Goal: Navigation & Orientation: Go to known website

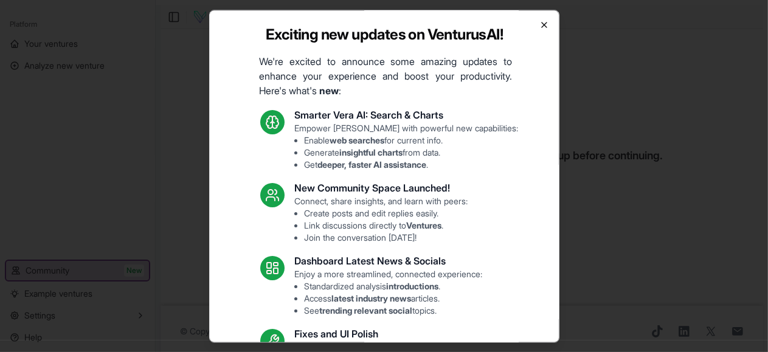
click at [542, 24] on icon "button" at bounding box center [544, 24] width 5 height 5
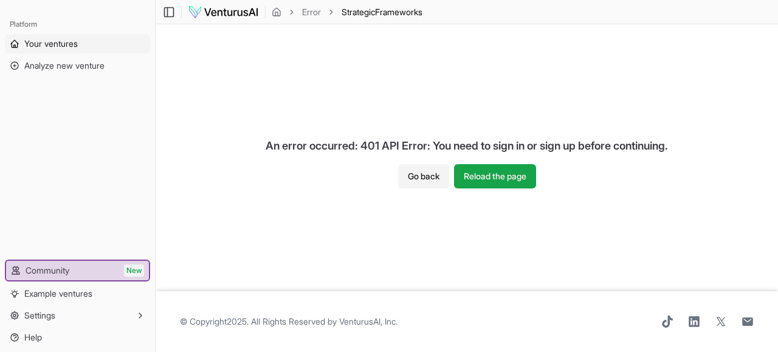
click at [63, 43] on span "Your ventures" at bounding box center [50, 44] width 53 height 12
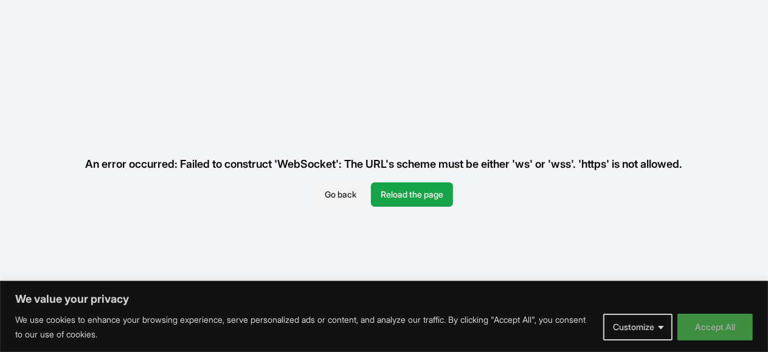
click at [719, 331] on button "Accept All" at bounding box center [714, 327] width 75 height 27
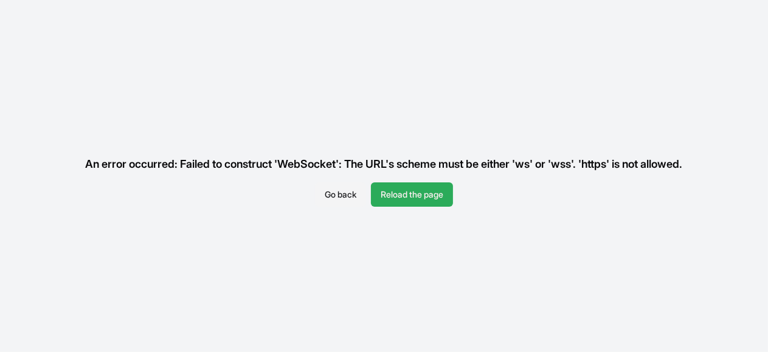
click at [416, 191] on button "Reload the page" at bounding box center [412, 194] width 82 height 24
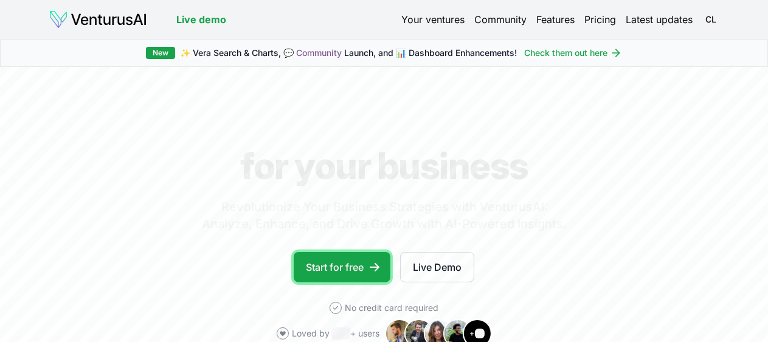
click at [351, 278] on link "Start for free" at bounding box center [342, 267] width 97 height 30
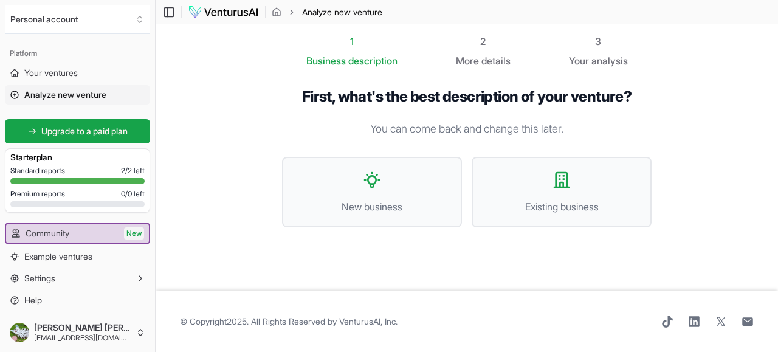
click at [193, 10] on img at bounding box center [223, 12] width 71 height 15
